Goal: Go to known website: Access a specific website the user already knows

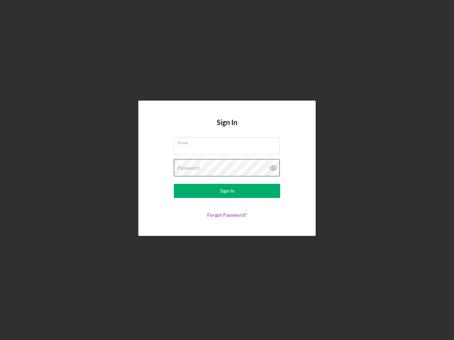
click at [227, 170] on div "Password" at bounding box center [227, 168] width 106 height 18
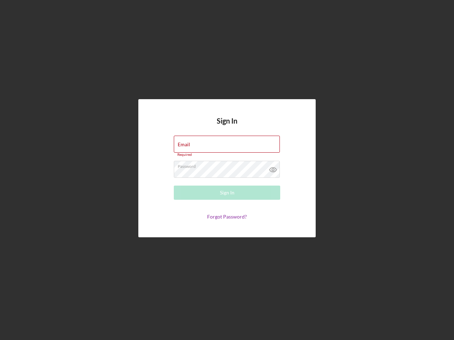
click at [273, 168] on icon at bounding box center [273, 170] width 18 height 18
